Goal: Task Accomplishment & Management: Use online tool/utility

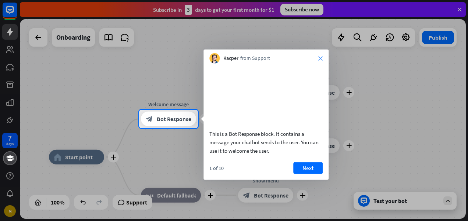
click at [320, 59] on icon "close" at bounding box center [320, 58] width 4 height 4
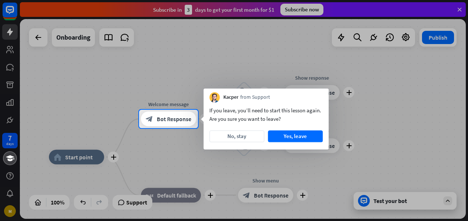
click at [197, 175] on div at bounding box center [234, 174] width 468 height 93
click at [201, 194] on div at bounding box center [234, 174] width 468 height 93
click at [165, 196] on div at bounding box center [234, 174] width 468 height 93
drag, startPoint x: 232, startPoint y: 198, endPoint x: 298, endPoint y: 189, distance: 66.0
click at [240, 198] on div at bounding box center [234, 174] width 468 height 93
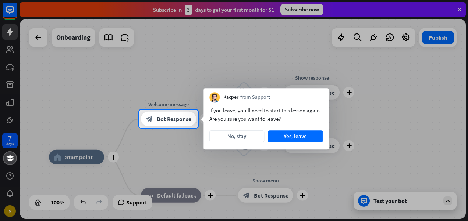
drag, startPoint x: 411, startPoint y: 155, endPoint x: 445, endPoint y: 95, distance: 68.9
click at [416, 147] on div at bounding box center [234, 174] width 468 height 93
click at [430, 74] on div at bounding box center [234, 55] width 468 height 110
click at [415, 203] on div at bounding box center [234, 174] width 468 height 93
click at [391, 201] on div at bounding box center [234, 174] width 468 height 93
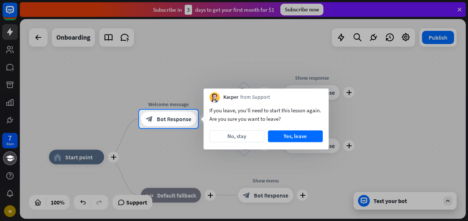
drag, startPoint x: 390, startPoint y: 185, endPoint x: 346, endPoint y: 75, distance: 118.6
click at [389, 183] on div at bounding box center [234, 174] width 468 height 93
click at [300, 40] on div at bounding box center [234, 55] width 468 height 110
click at [265, 29] on div at bounding box center [234, 55] width 468 height 110
click at [457, 11] on div at bounding box center [234, 55] width 468 height 110
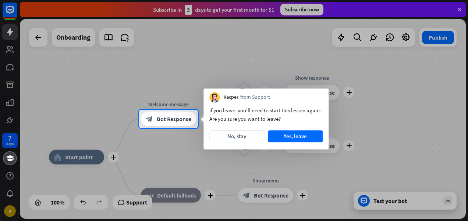
drag, startPoint x: 202, startPoint y: 78, endPoint x: 96, endPoint y: 58, distance: 108.5
click at [200, 78] on div at bounding box center [234, 55] width 468 height 110
click at [93, 63] on div at bounding box center [234, 55] width 468 height 110
drag, startPoint x: 64, startPoint y: 89, endPoint x: 43, endPoint y: 47, distance: 46.9
click at [64, 87] on div at bounding box center [234, 55] width 468 height 110
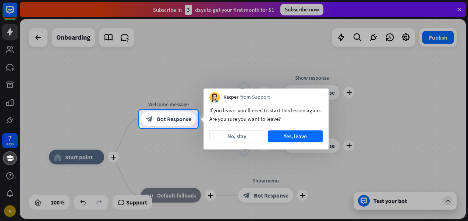
click at [41, 41] on div at bounding box center [234, 55] width 468 height 110
drag, startPoint x: 113, startPoint y: 137, endPoint x: 209, endPoint y: 113, distance: 98.4
click at [118, 137] on div at bounding box center [234, 174] width 468 height 93
drag, startPoint x: 190, startPoint y: 116, endPoint x: 276, endPoint y: 127, distance: 86.7
click at [191, 116] on div "block_bot_response Bot Response" at bounding box center [168, 119] width 55 height 15
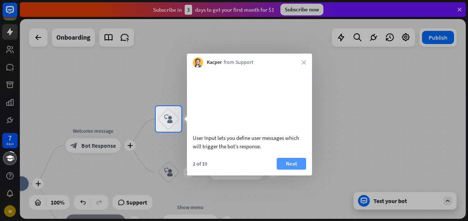
click at [291, 170] on button "Next" at bounding box center [290, 164] width 29 height 12
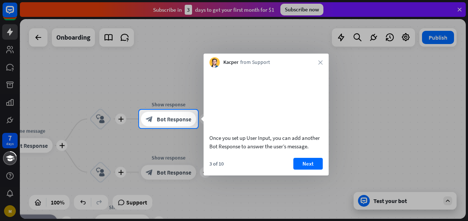
click at [242, 151] on div "Once you set up User Input, you can add another Bot Response to answer the user…" at bounding box center [265, 142] width 113 height 17
click at [275, 151] on div "Once you set up User Input, you can add another Bot Response to answer the user…" at bounding box center [265, 142] width 113 height 17
click at [305, 168] on button "Next" at bounding box center [307, 164] width 29 height 12
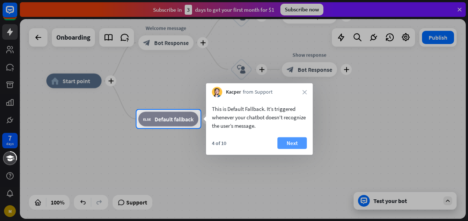
click at [291, 147] on button "Next" at bounding box center [291, 143] width 29 height 12
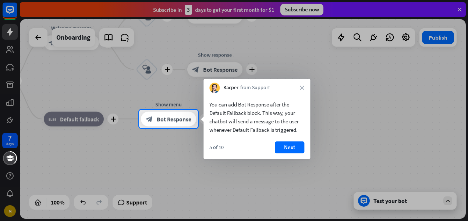
click at [291, 147] on button "Next" at bounding box center [289, 148] width 29 height 12
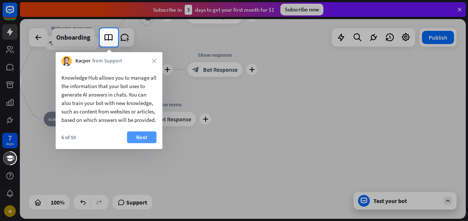
click at [148, 143] on button "Next" at bounding box center [141, 138] width 29 height 12
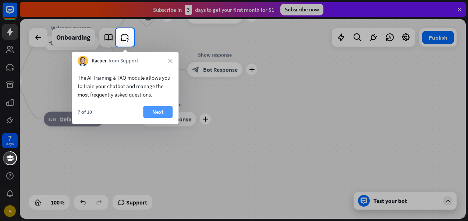
click at [158, 115] on button "Next" at bounding box center [157, 112] width 29 height 12
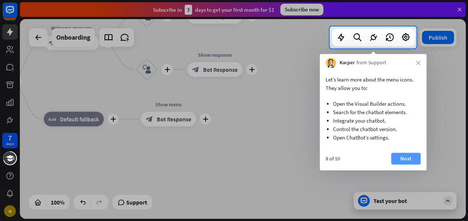
click at [410, 158] on button "Next" at bounding box center [405, 159] width 29 height 12
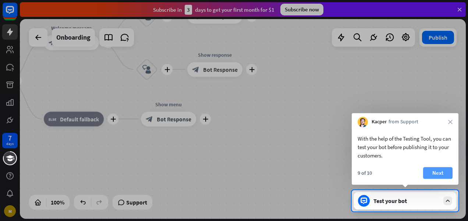
click at [432, 170] on button "Next" at bounding box center [437, 173] width 29 height 12
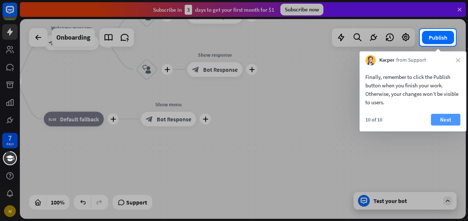
click at [443, 120] on button "Next" at bounding box center [444, 120] width 29 height 12
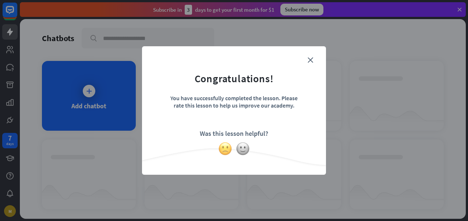
click at [224, 146] on img at bounding box center [225, 149] width 14 height 14
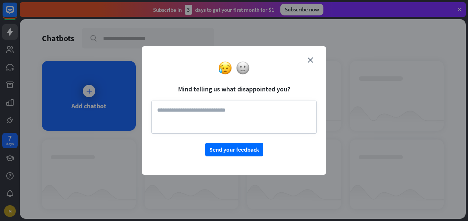
click at [183, 112] on textarea at bounding box center [233, 117] width 165 height 33
paste textarea "**********"
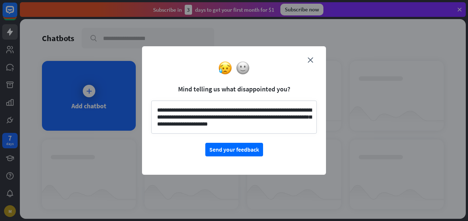
scroll to position [6, 0]
type textarea "**********"
click at [312, 60] on icon "close" at bounding box center [310, 60] width 6 height 6
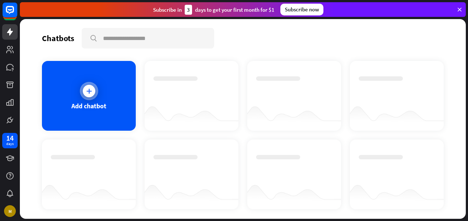
click at [93, 94] on div at bounding box center [89, 91] width 12 height 12
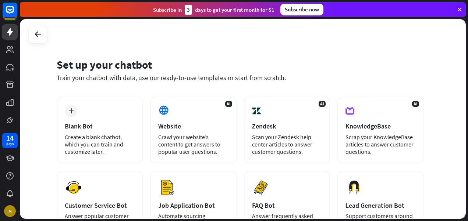
scroll to position [104, 0]
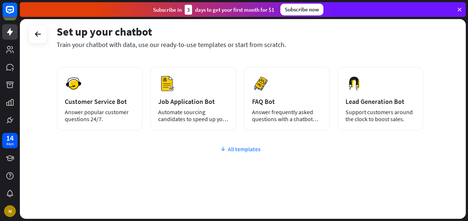
click at [246, 150] on div "All templates" at bounding box center [240, 149] width 366 height 7
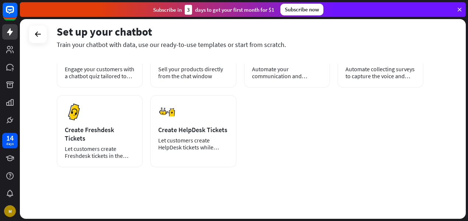
scroll to position [0, 0]
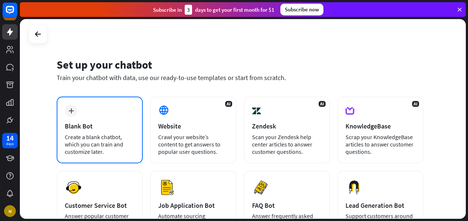
click at [93, 102] on div "plus Blank Bot Create a blank chatbot, which you can train and customize later." at bounding box center [100, 130] width 86 height 67
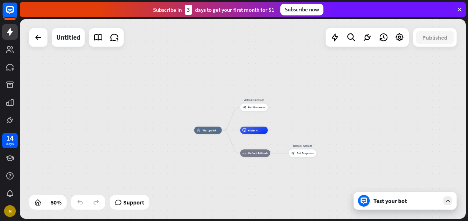
click at [409, 206] on div "Test your bot" at bounding box center [404, 201] width 103 height 18
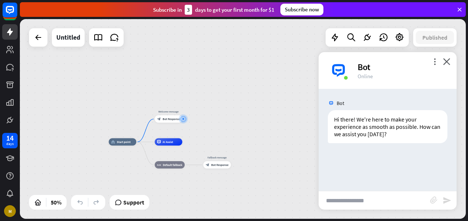
click at [355, 202] on input "text" at bounding box center [373, 201] width 111 height 18
paste input "**********"
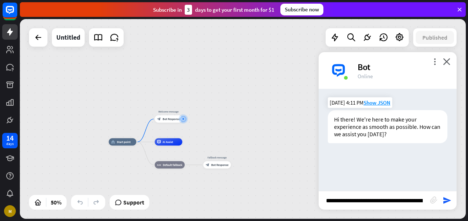
scroll to position [0, 361]
type input "**********"
click at [447, 202] on icon "send" at bounding box center [446, 200] width 9 height 9
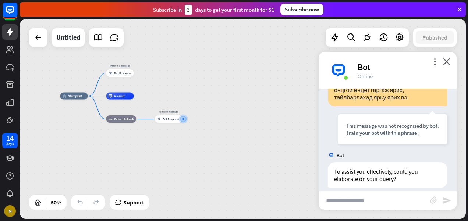
scroll to position [110, 0]
